Goal: Go to known website: Access a specific website the user already knows

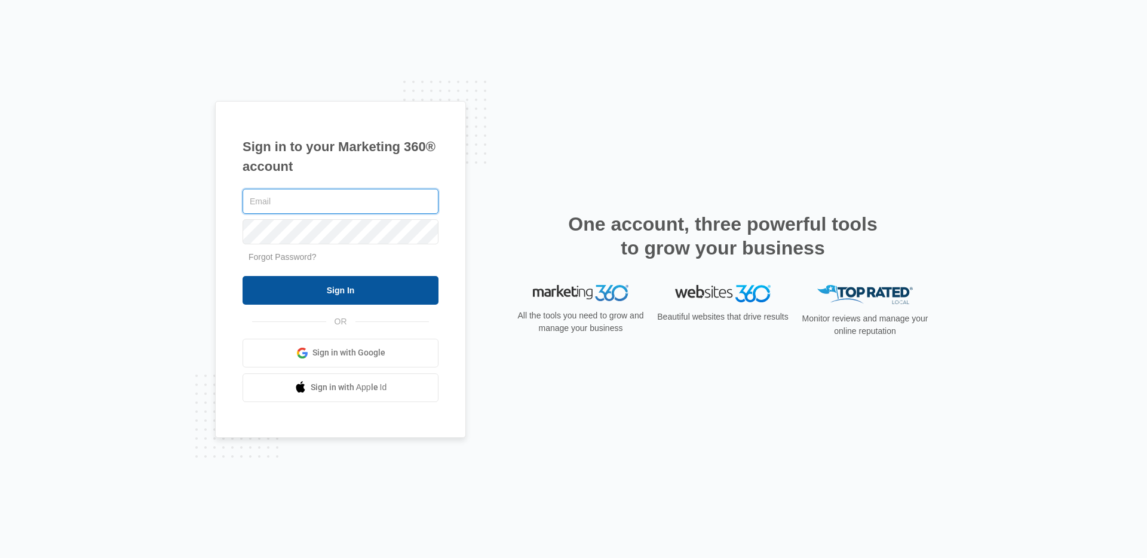
type input "[EMAIL_ADDRESS][PERSON_NAME][DOMAIN_NAME]"
click at [371, 294] on input "Sign In" at bounding box center [341, 290] width 196 height 29
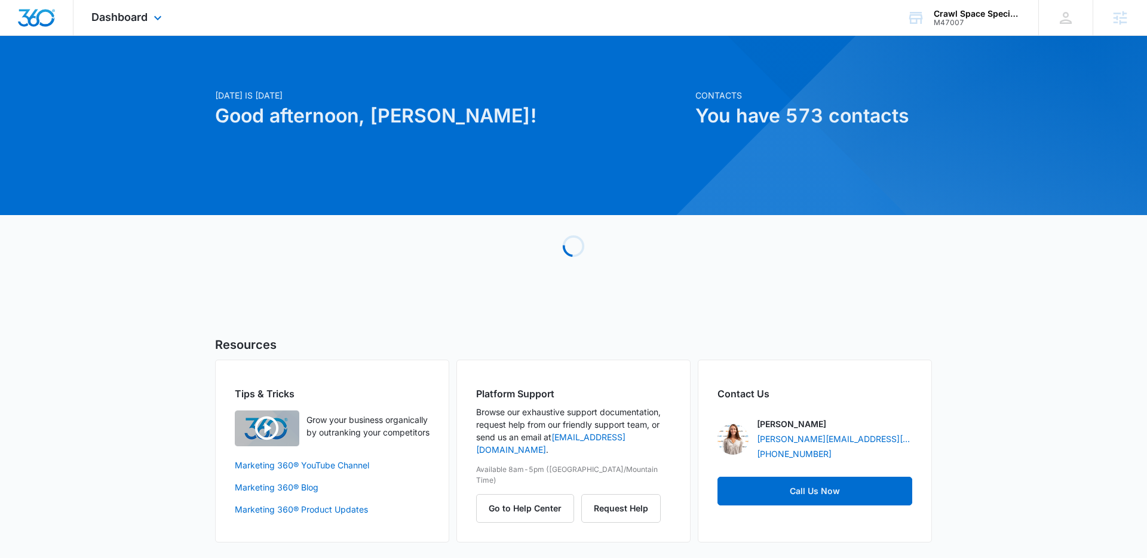
click at [129, 26] on div "Dashboard Apps Reputation Websites Forms CRM Email Social Shop Content Ads Inte…" at bounding box center [127, 17] width 109 height 35
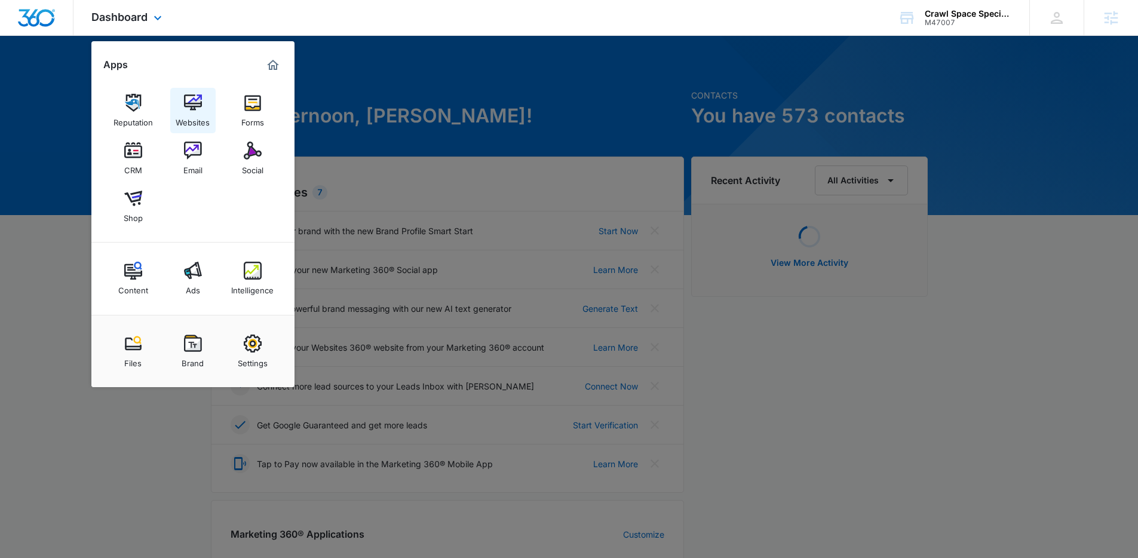
click at [197, 114] on div "Websites" at bounding box center [193, 120] width 34 height 16
